Goal: Task Accomplishment & Management: Manage account settings

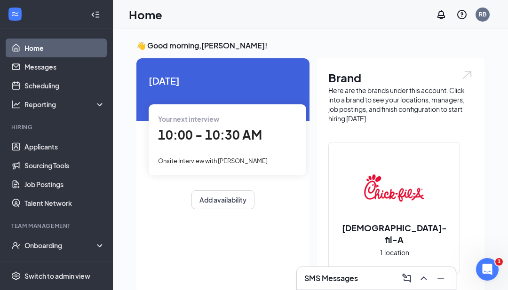
click at [244, 136] on span "10:00 - 10:30 AM" at bounding box center [210, 135] width 104 height 16
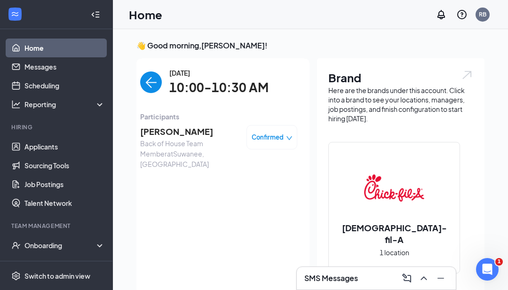
scroll to position [16, 0]
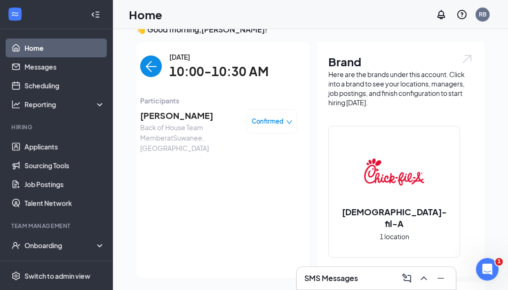
click at [189, 113] on span "[PERSON_NAME]" at bounding box center [189, 115] width 99 height 13
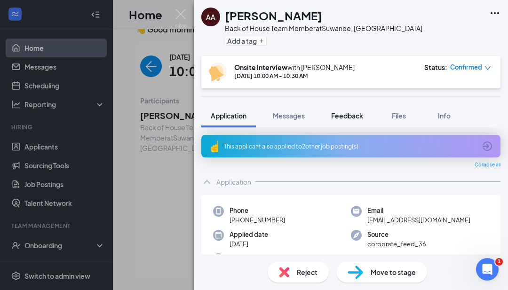
click at [353, 116] on span "Feedback" at bounding box center [347, 115] width 32 height 8
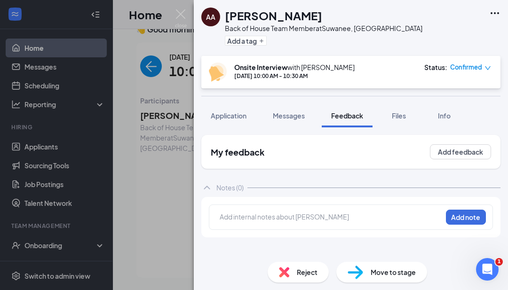
click at [367, 216] on div at bounding box center [330, 217] width 221 height 10
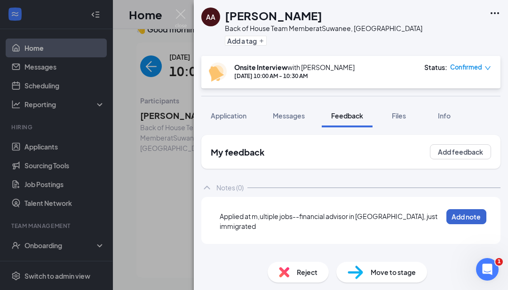
click at [466, 224] on button "Add note" at bounding box center [466, 216] width 40 height 15
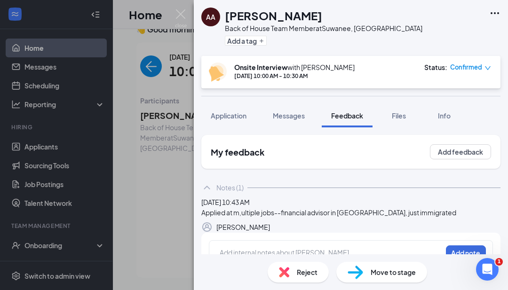
click at [346, 258] on div at bounding box center [330, 253] width 221 height 10
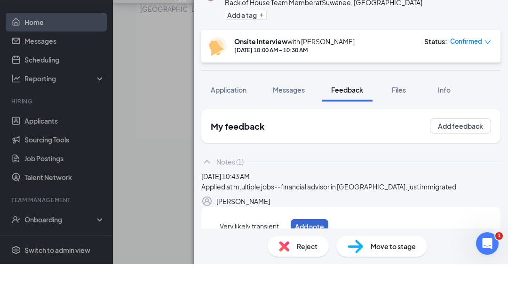
click at [328, 260] on button "Add note" at bounding box center [310, 252] width 38 height 15
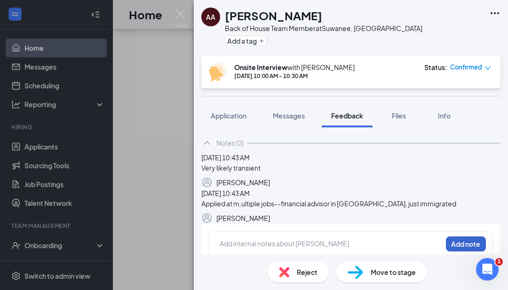
scroll to position [44, 0]
click at [449, 252] on button "Add note" at bounding box center [466, 244] width 40 height 15
click at [405, 249] on div at bounding box center [330, 244] width 221 height 10
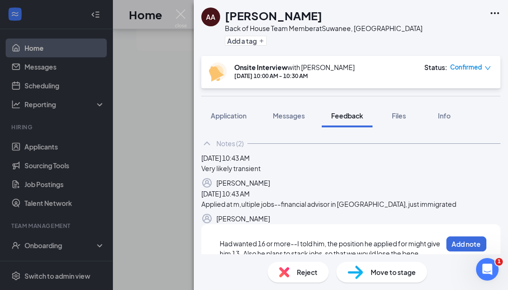
scroll to position [48, 0]
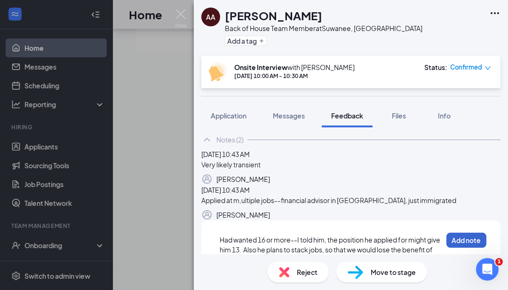
click at [464, 240] on button "Add note" at bounding box center [466, 240] width 40 height 15
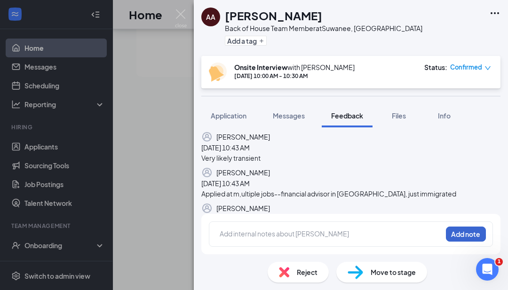
scroll to position [124, 0]
click at [339, 239] on div at bounding box center [330, 234] width 221 height 10
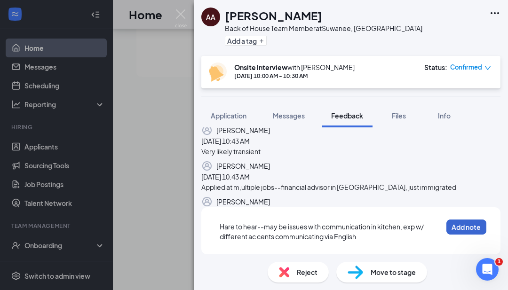
click at [471, 235] on button "Add note" at bounding box center [466, 227] width 40 height 15
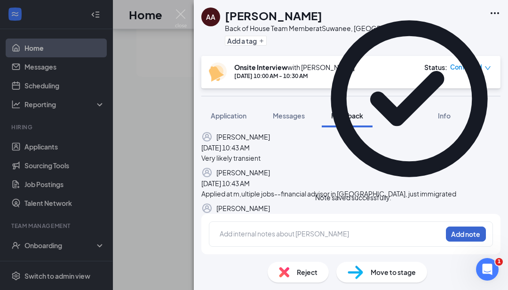
scroll to position [194, 0]
click at [356, 239] on div at bounding box center [330, 234] width 221 height 10
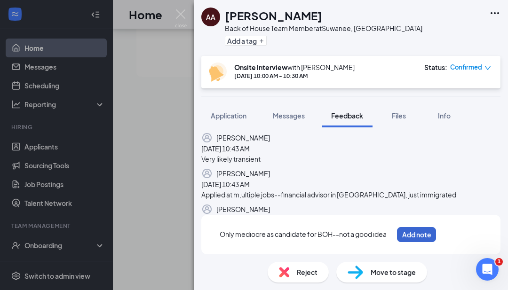
click at [436, 242] on button "Add note" at bounding box center [416, 234] width 39 height 15
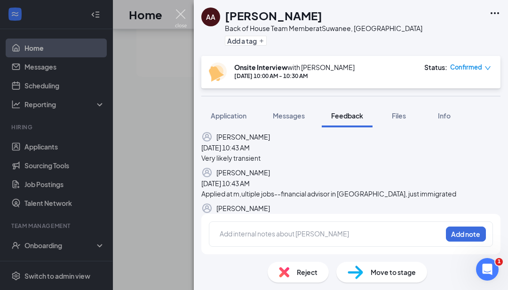
click at [182, 16] on img at bounding box center [181, 18] width 12 height 18
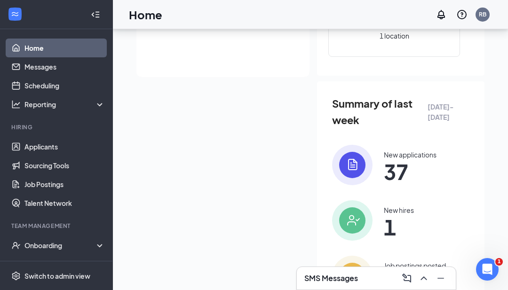
scroll to position [58, 0]
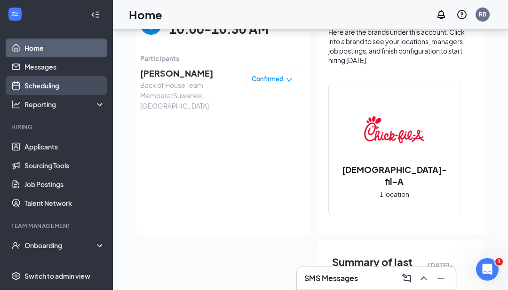
click at [61, 85] on link "Scheduling" at bounding box center [64, 85] width 80 height 19
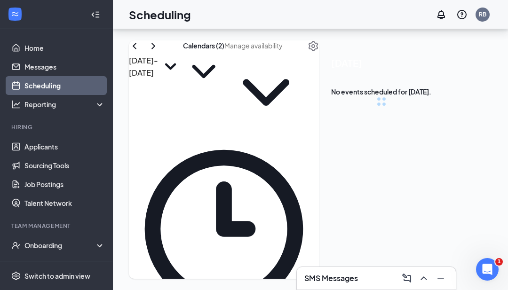
scroll to position [462, 0]
